Goal: Task Accomplishment & Management: Use online tool/utility

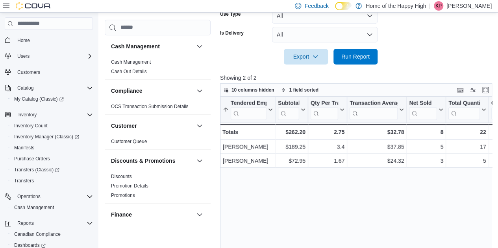
scroll to position [221, 0]
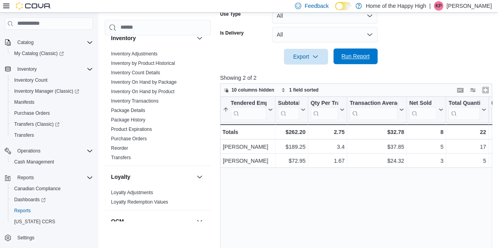
click at [367, 57] on span "Run Report" at bounding box center [355, 56] width 28 height 8
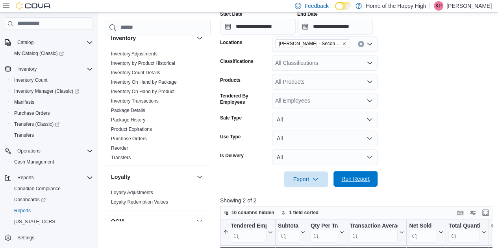
scroll to position [142, 0]
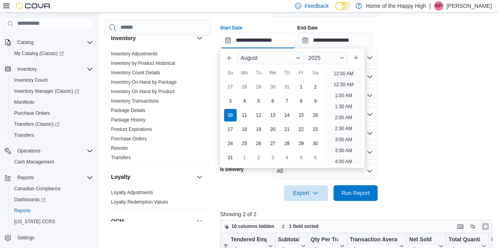
click at [277, 37] on input "**********" at bounding box center [258, 41] width 76 height 16
click at [353, 74] on li "6:00 PM" at bounding box center [343, 70] width 24 height 9
type input "**********"
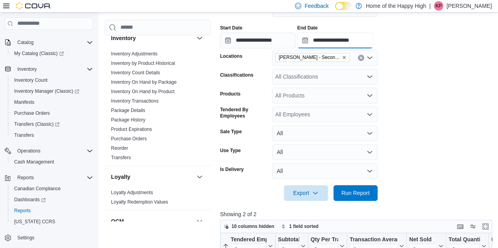
click at [368, 36] on input "**********" at bounding box center [335, 41] width 76 height 16
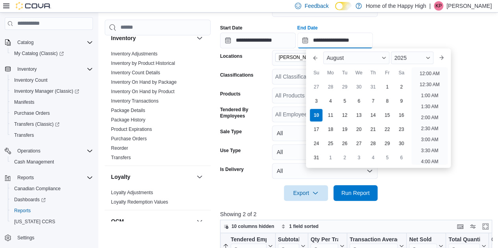
scroll to position [421, 0]
click at [428, 74] on li "7:00 PM" at bounding box center [429, 70] width 24 height 9
type input "**********"
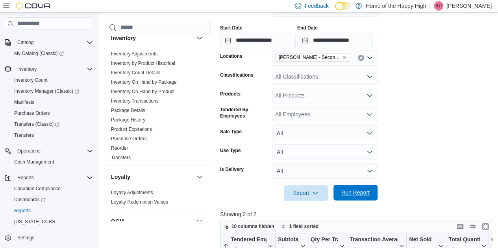
click at [367, 191] on span "Run Report" at bounding box center [355, 193] width 28 height 8
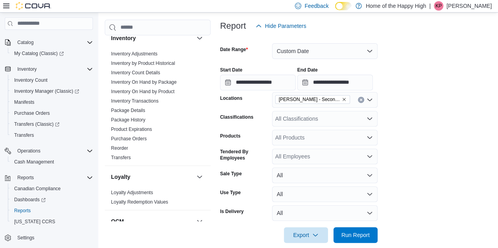
scroll to position [99, 0]
click at [285, 53] on button "Custom Date" at bounding box center [324, 52] width 105 height 16
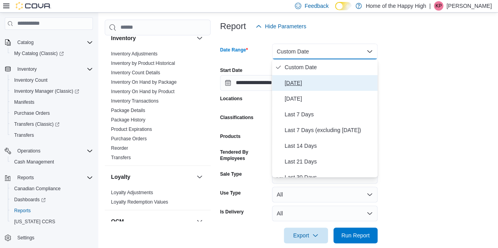
click at [296, 84] on span "[DATE]" at bounding box center [329, 82] width 90 height 9
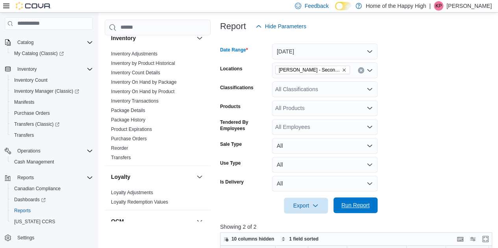
click at [365, 204] on span "Run Report" at bounding box center [355, 205] width 28 height 8
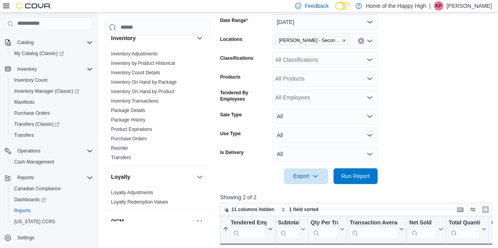
scroll to position [128, 0]
click at [349, 181] on span "Run Report" at bounding box center [355, 176] width 35 height 16
click at [476, 5] on p "[PERSON_NAME]" at bounding box center [468, 5] width 45 height 9
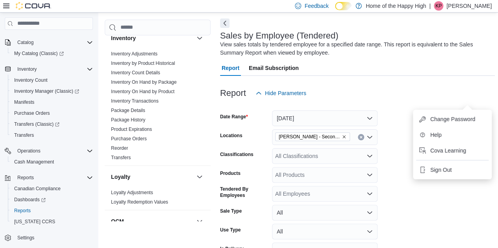
scroll to position [21, 0]
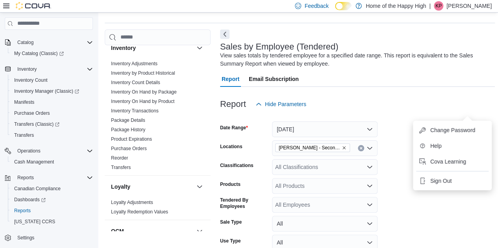
click at [470, 5] on p "[PERSON_NAME]" at bounding box center [468, 5] width 45 height 9
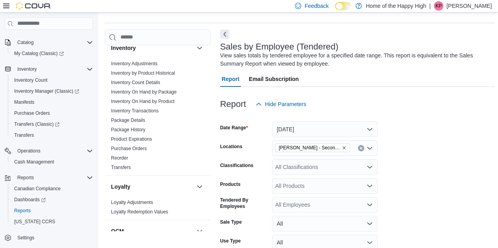
click at [470, 5] on p "[PERSON_NAME]" at bounding box center [468, 5] width 45 height 9
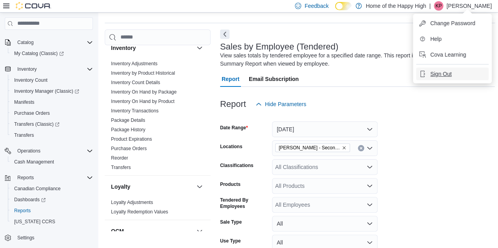
click at [443, 76] on span "Sign Out" at bounding box center [440, 74] width 21 height 8
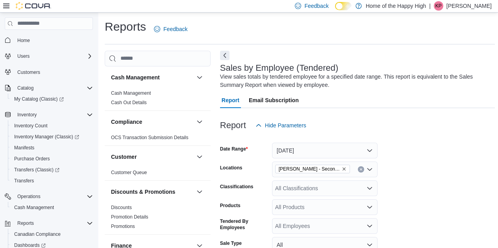
scroll to position [288, 0]
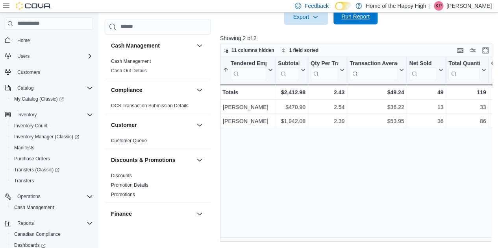
click at [361, 17] on span "Run Report" at bounding box center [355, 17] width 28 height 8
